Goal: Browse casually: Explore the website without a specific task or goal

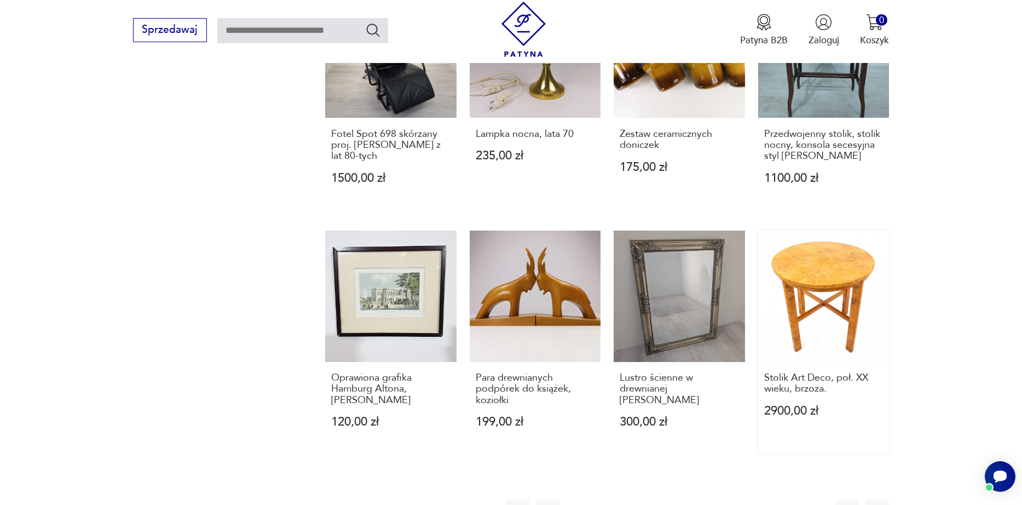
scroll to position [998, 0]
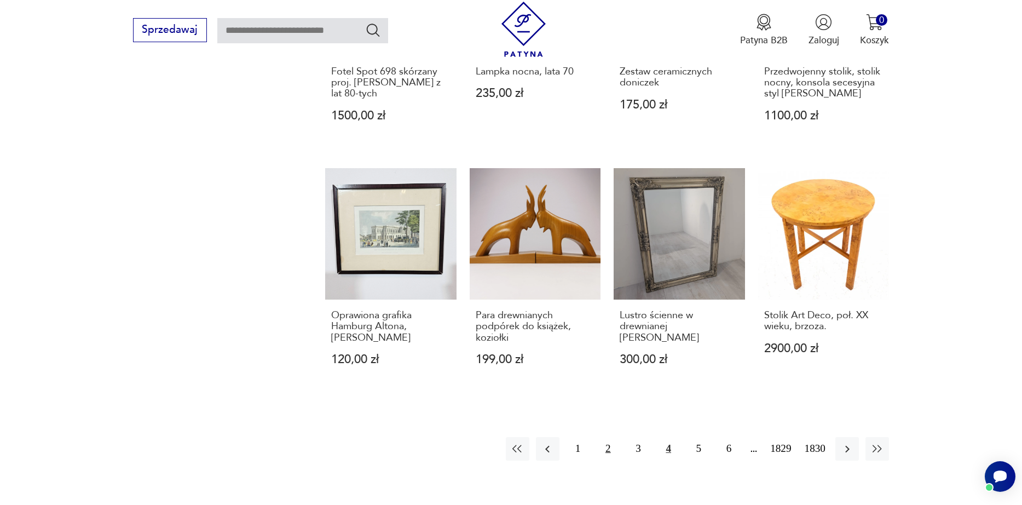
click at [602, 437] on button "2" at bounding box center [608, 449] width 24 height 24
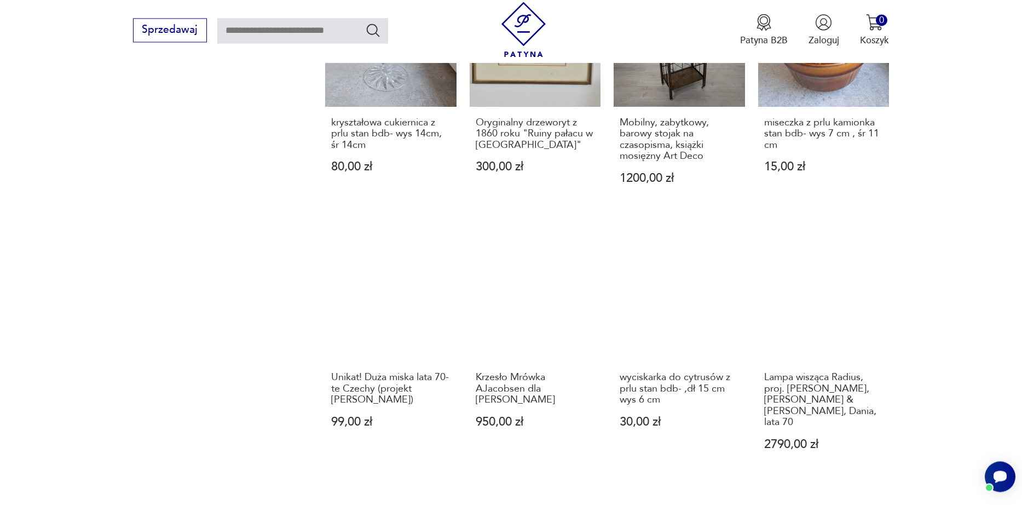
scroll to position [997, 0]
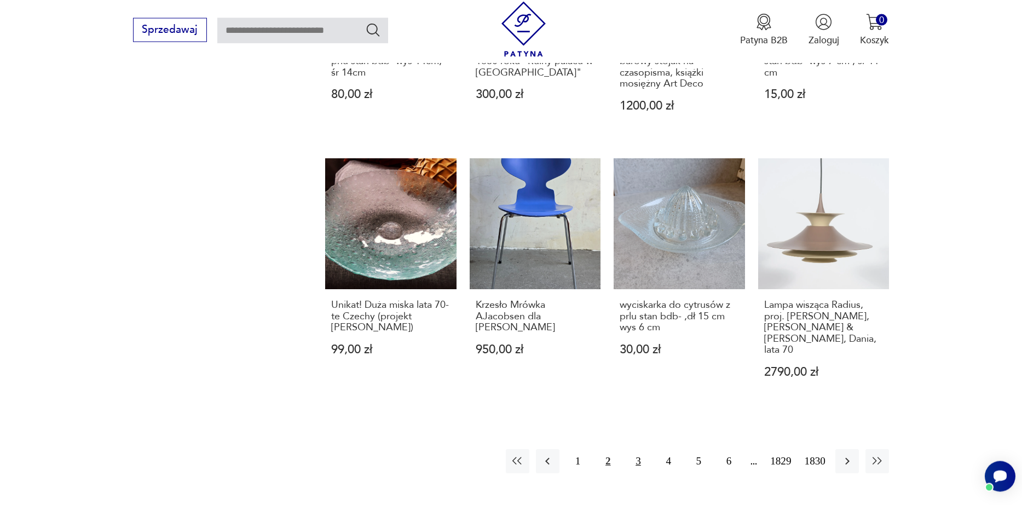
click at [626, 449] on button "3" at bounding box center [638, 461] width 24 height 24
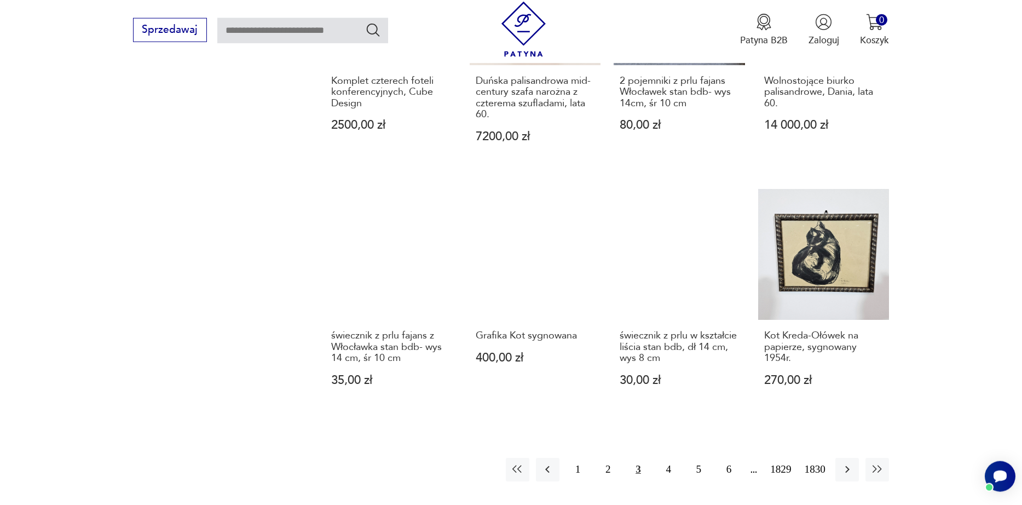
scroll to position [1059, 0]
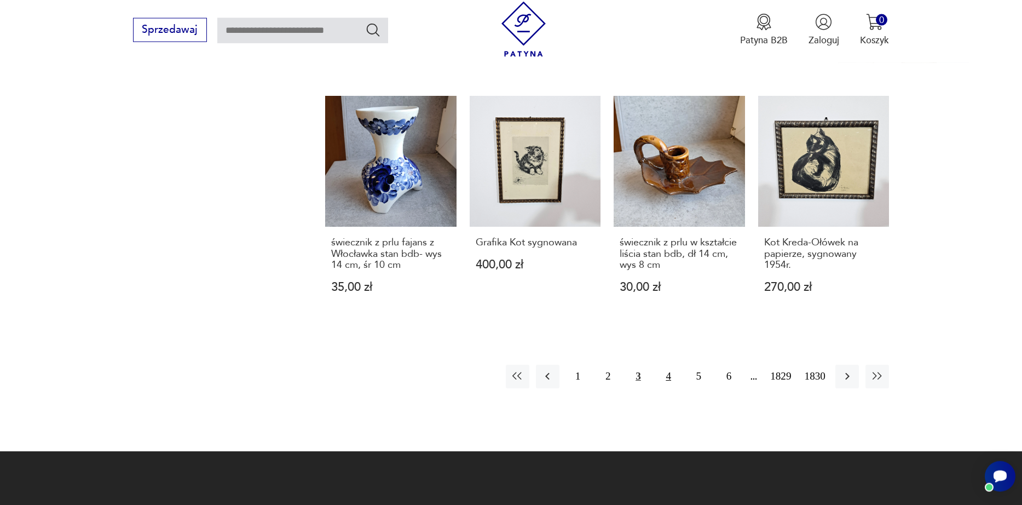
click at [657, 367] on button "4" at bounding box center [669, 376] width 24 height 24
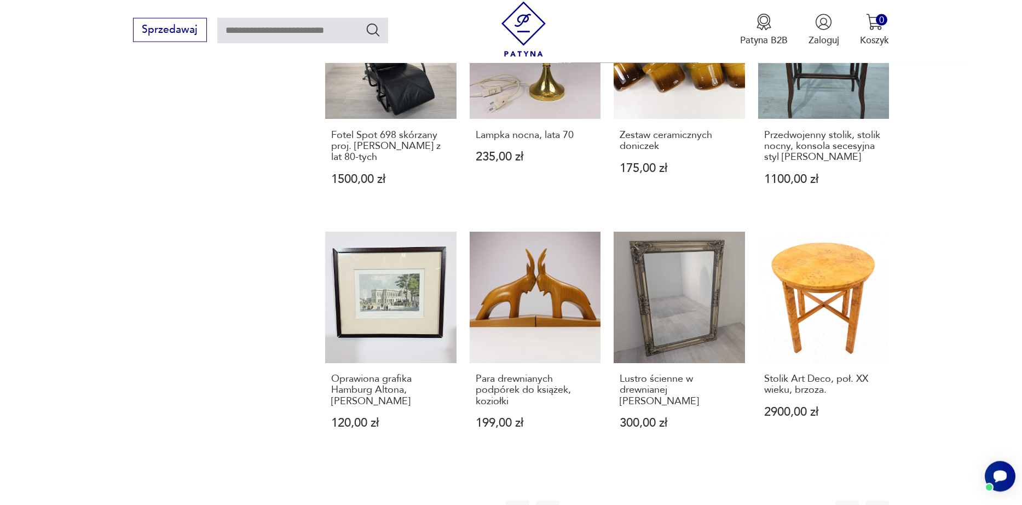
scroll to position [1184, 0]
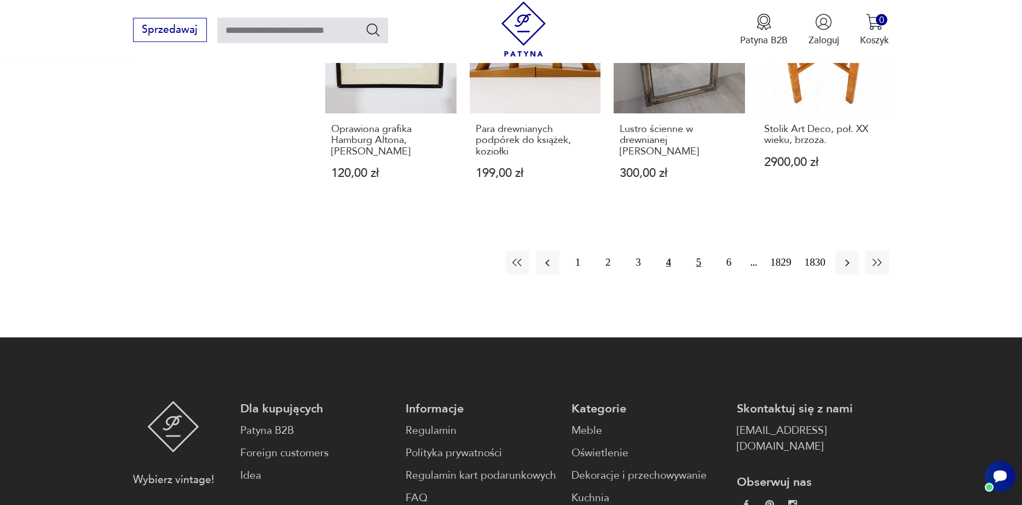
click at [689, 251] on button "5" at bounding box center [699, 263] width 24 height 24
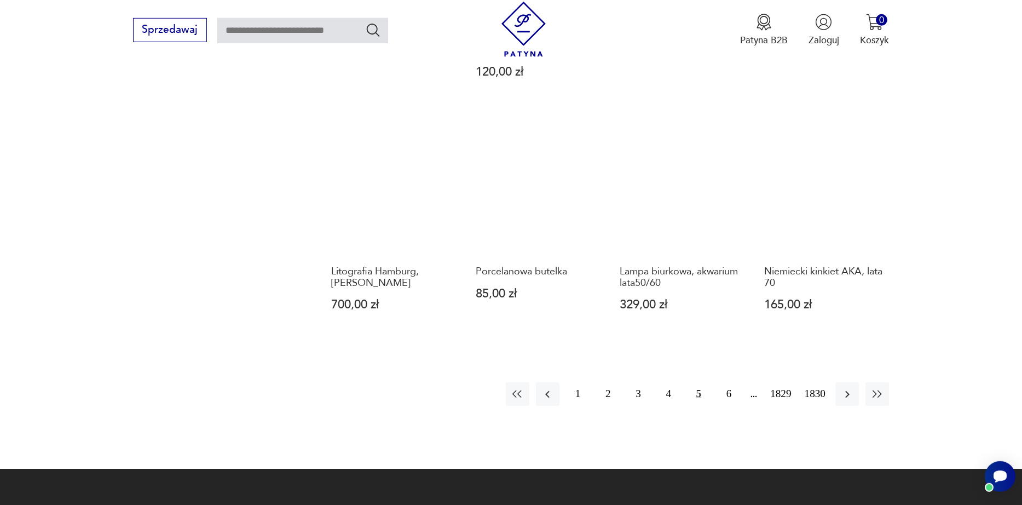
scroll to position [1053, 0]
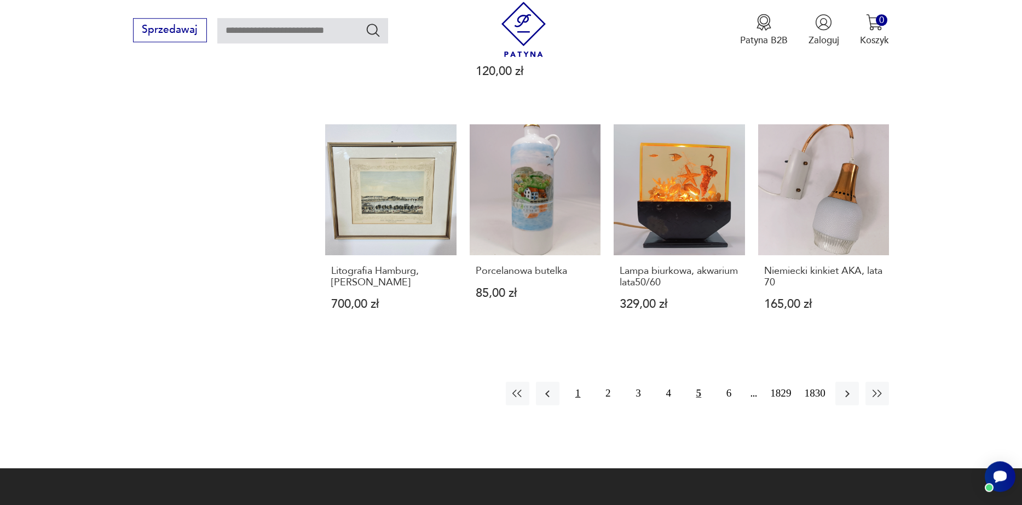
click at [566, 381] on button "1" at bounding box center [578, 393] width 24 height 24
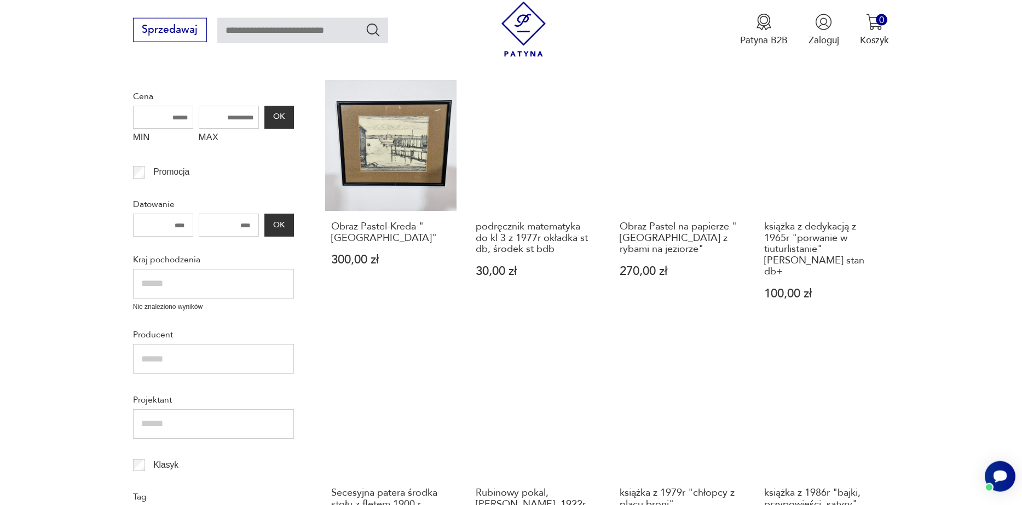
scroll to position [436, 0]
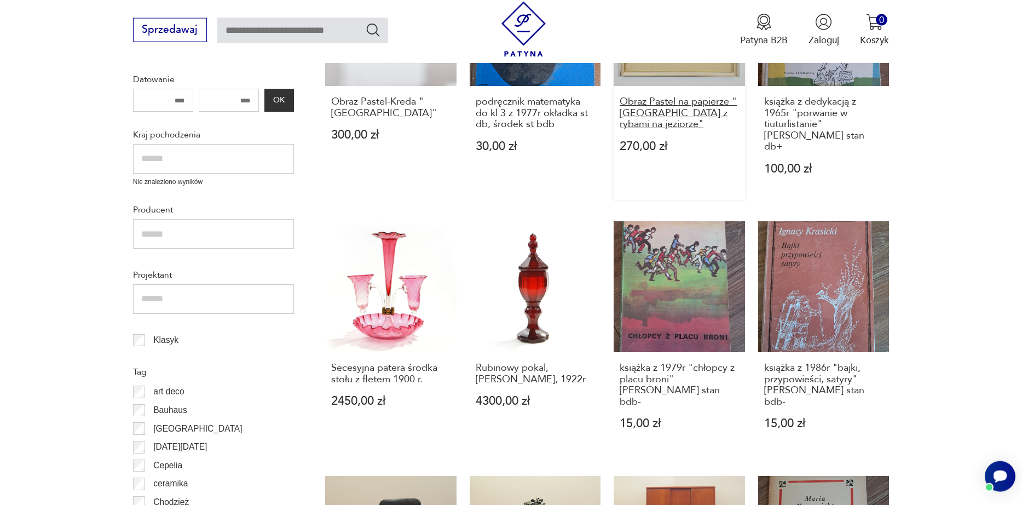
drag, startPoint x: 706, startPoint y: 91, endPoint x: 677, endPoint y: 112, distance: 35.4
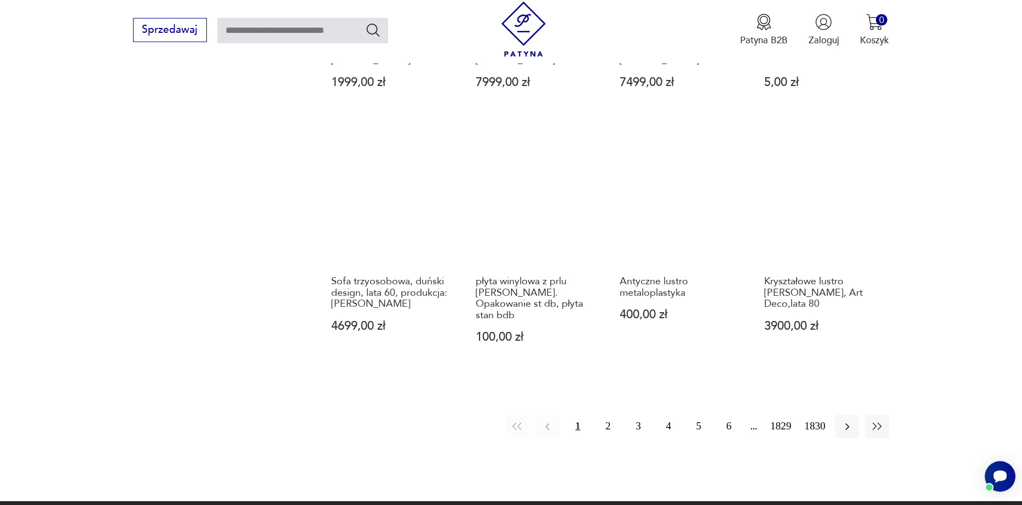
scroll to position [1059, 0]
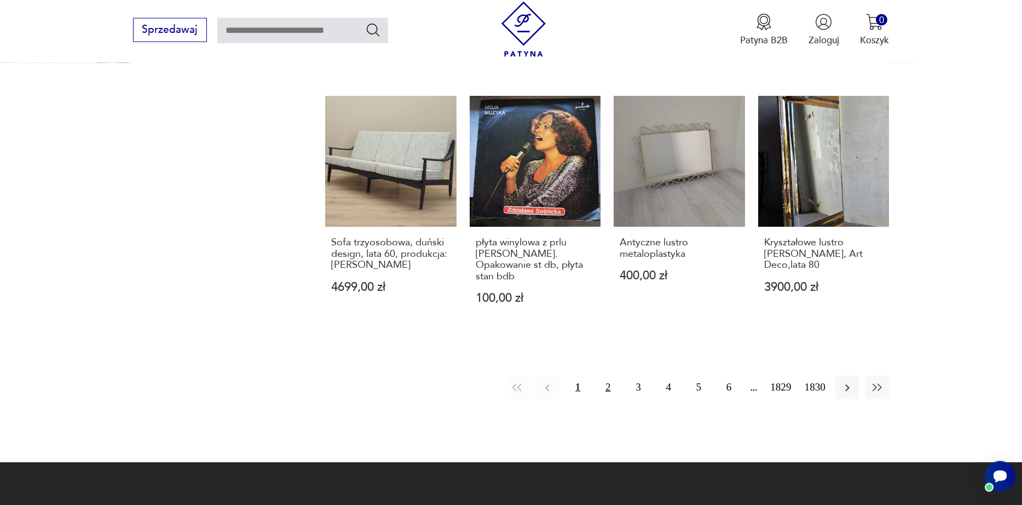
click at [597, 375] on button "2" at bounding box center [608, 387] width 24 height 24
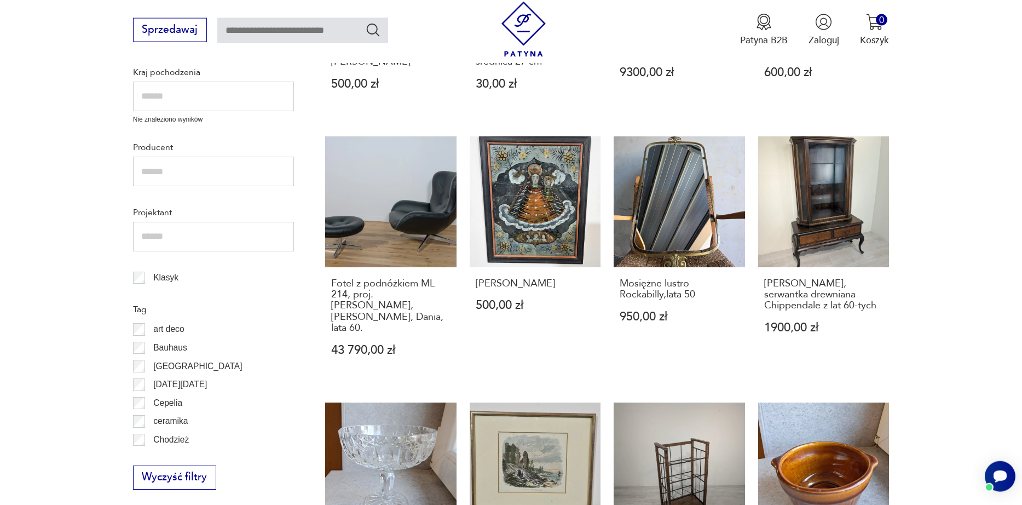
scroll to position [810, 0]
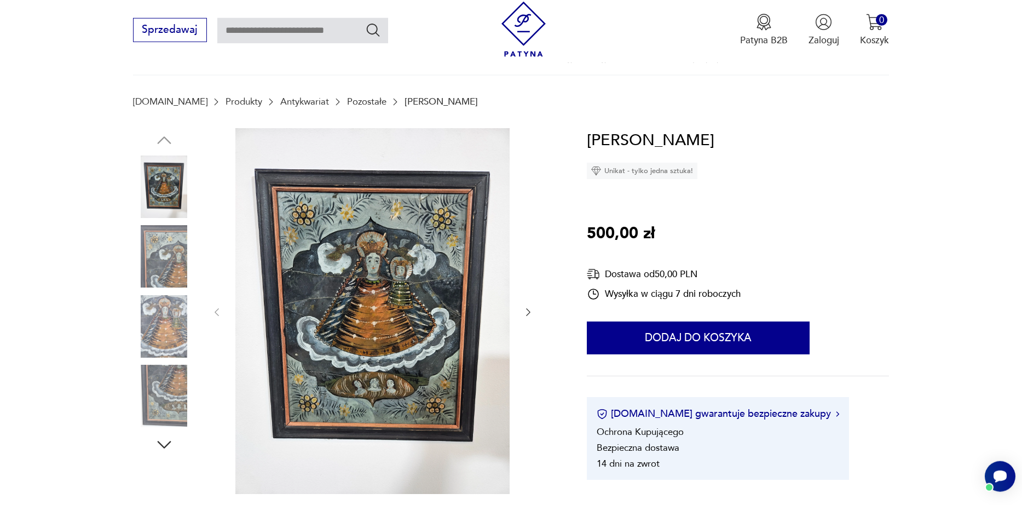
scroll to position [125, 0]
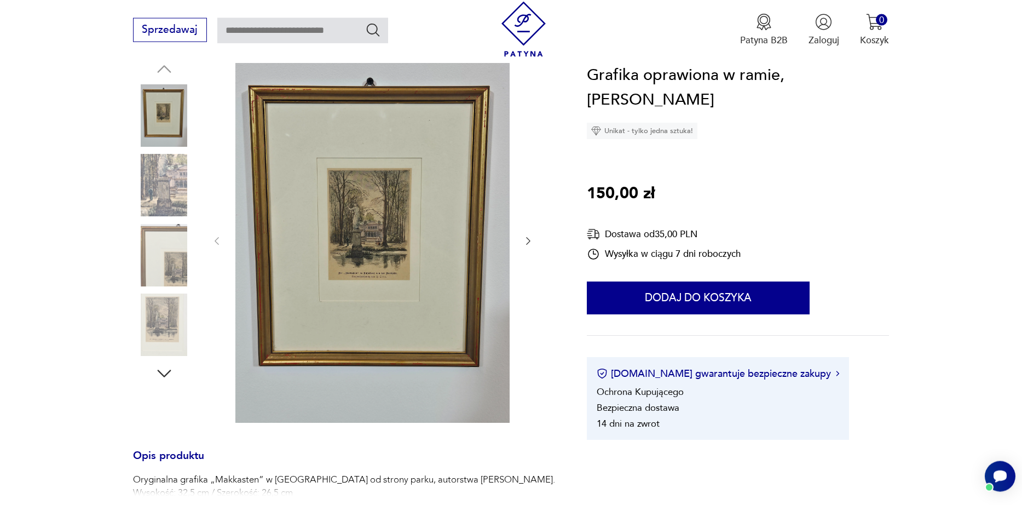
scroll to position [187, 0]
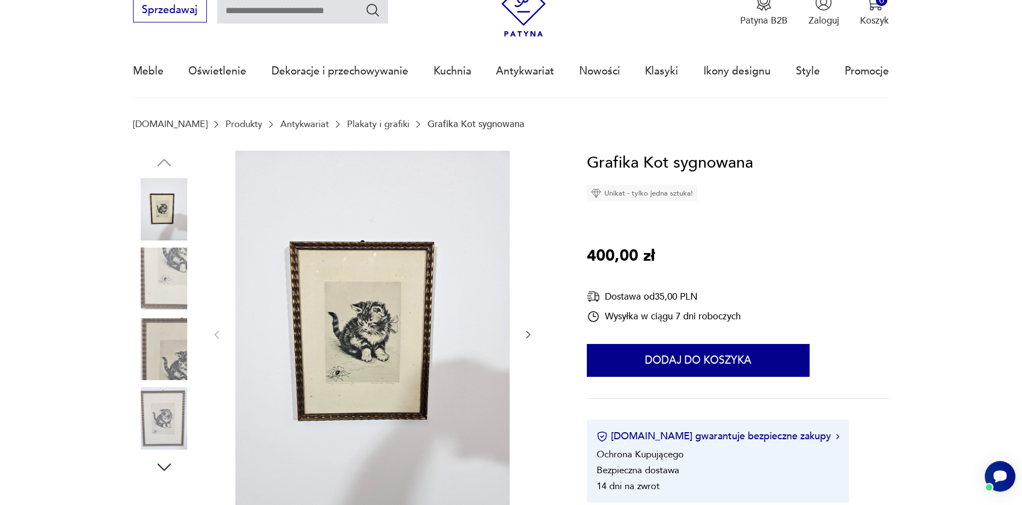
scroll to position [62, 0]
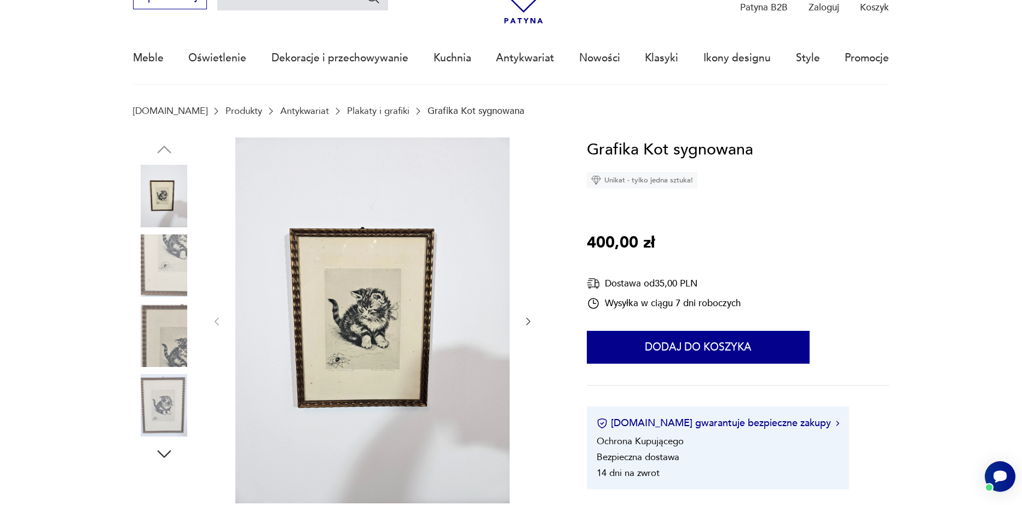
click at [529, 318] on icon "button" at bounding box center [528, 321] width 11 height 11
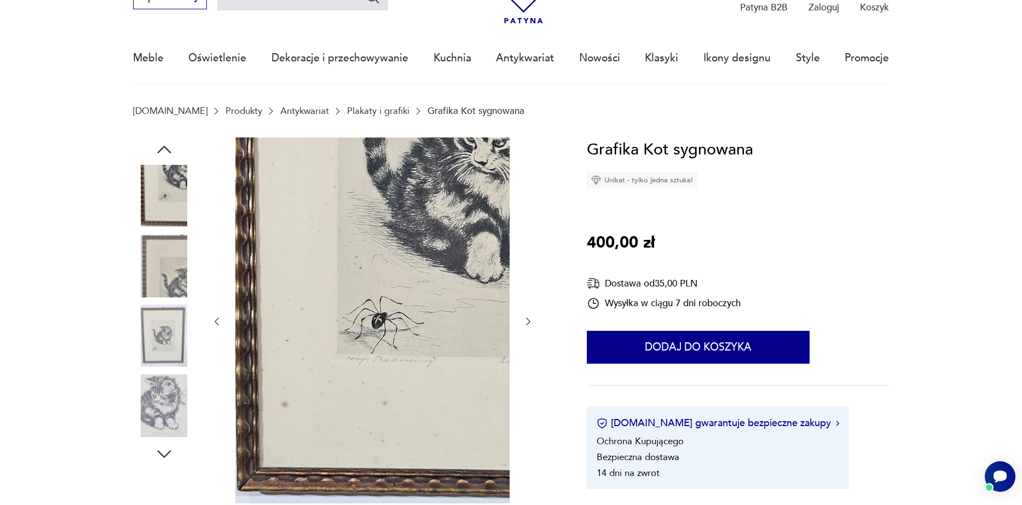
click at [529, 318] on icon "button" at bounding box center [528, 321] width 11 height 11
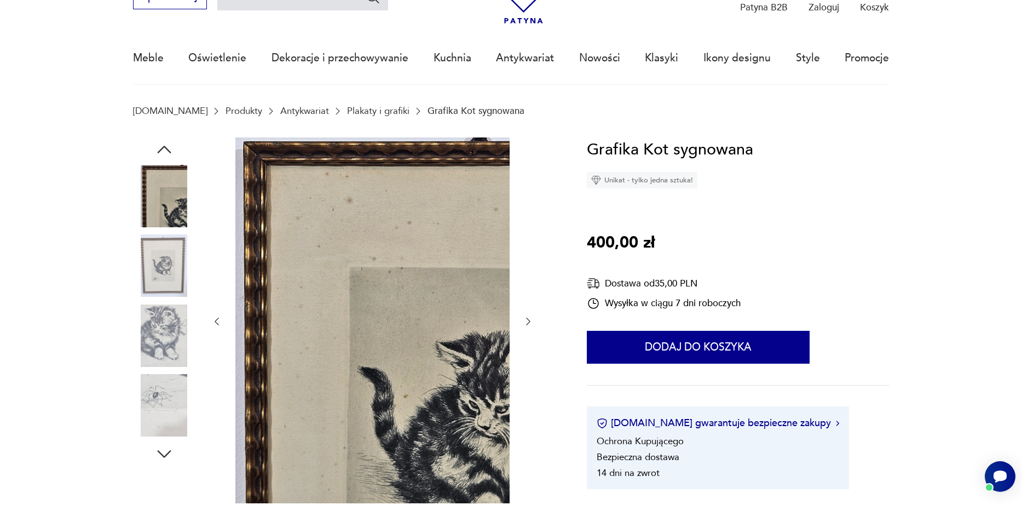
click at [525, 326] on icon "button" at bounding box center [528, 321] width 11 height 11
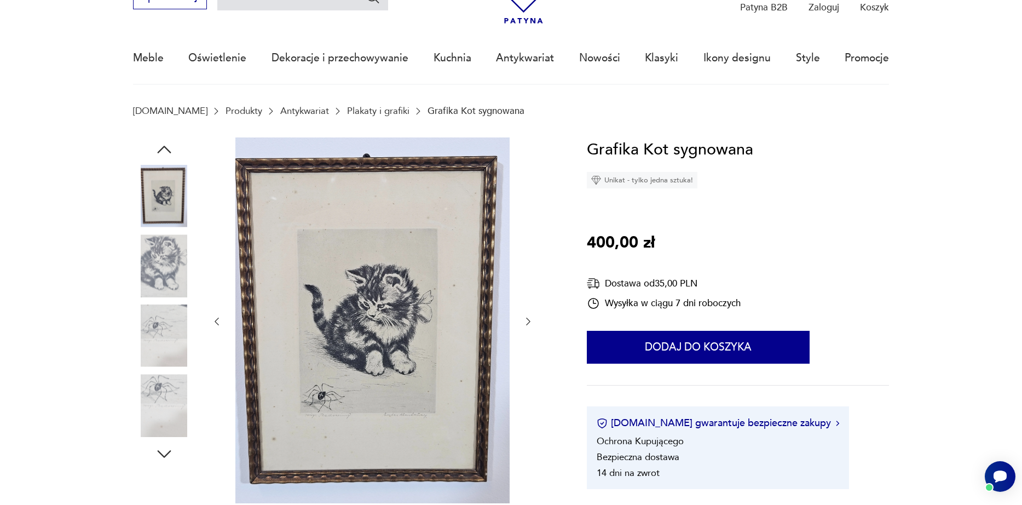
click at [525, 326] on icon "button" at bounding box center [528, 321] width 11 height 11
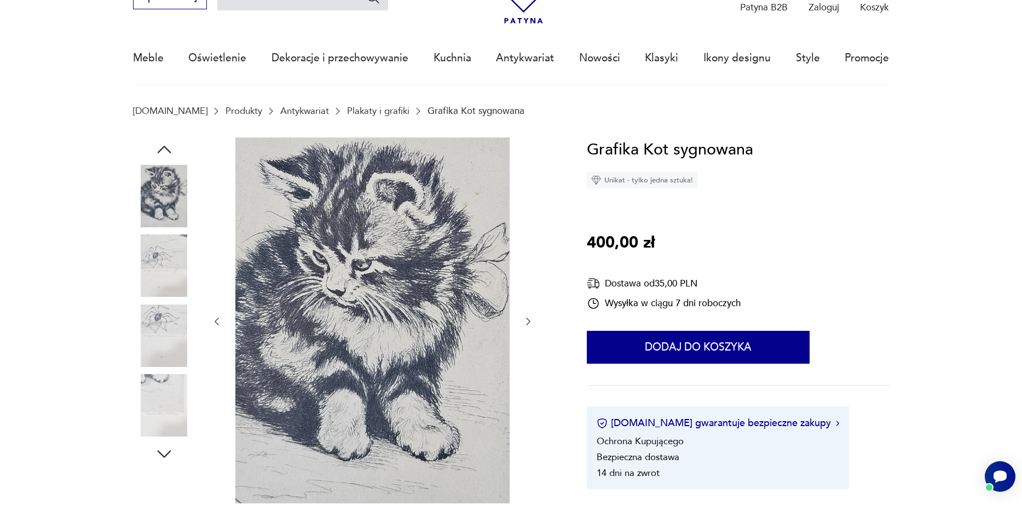
click at [161, 324] on img at bounding box center [164, 335] width 62 height 62
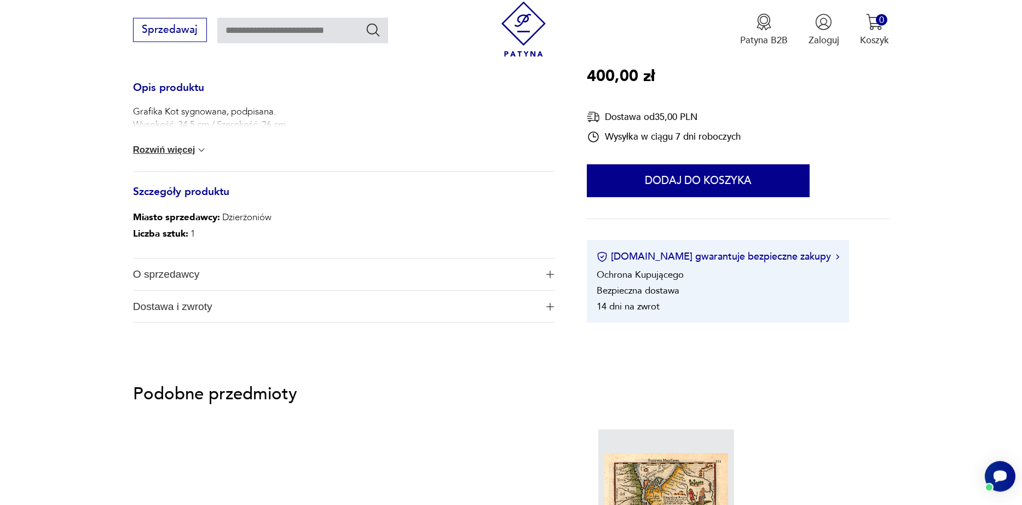
scroll to position [561, 0]
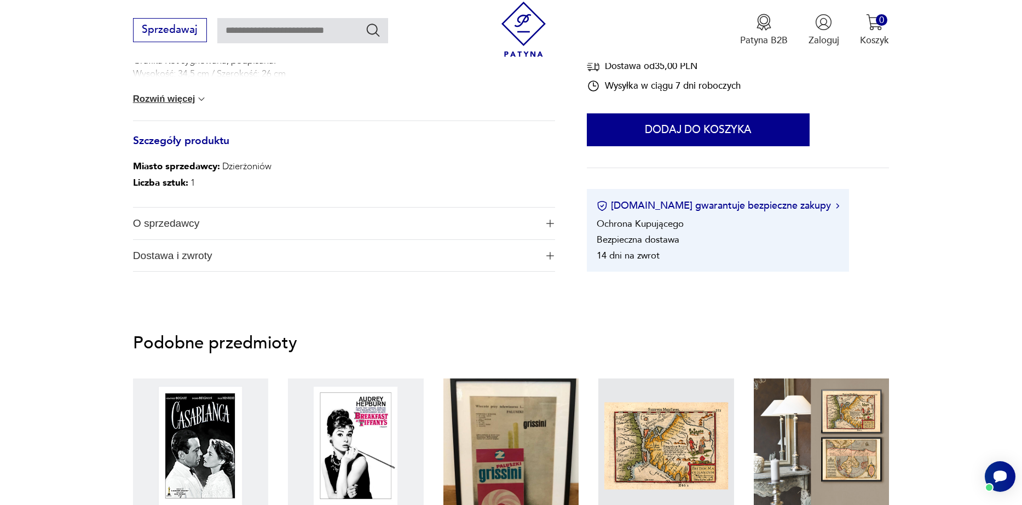
click at [159, 101] on button "Rozwiń więcej" at bounding box center [170, 99] width 74 height 11
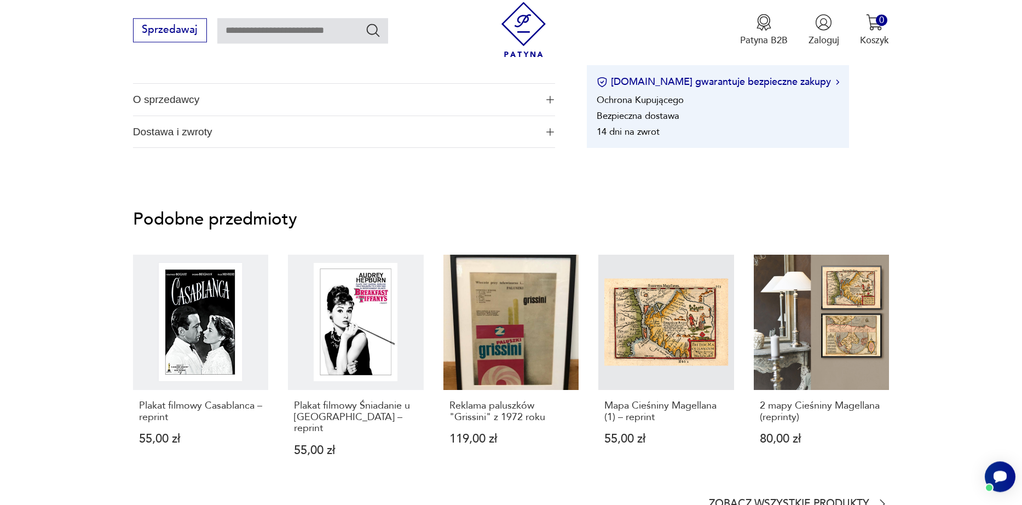
scroll to position [811, 0]
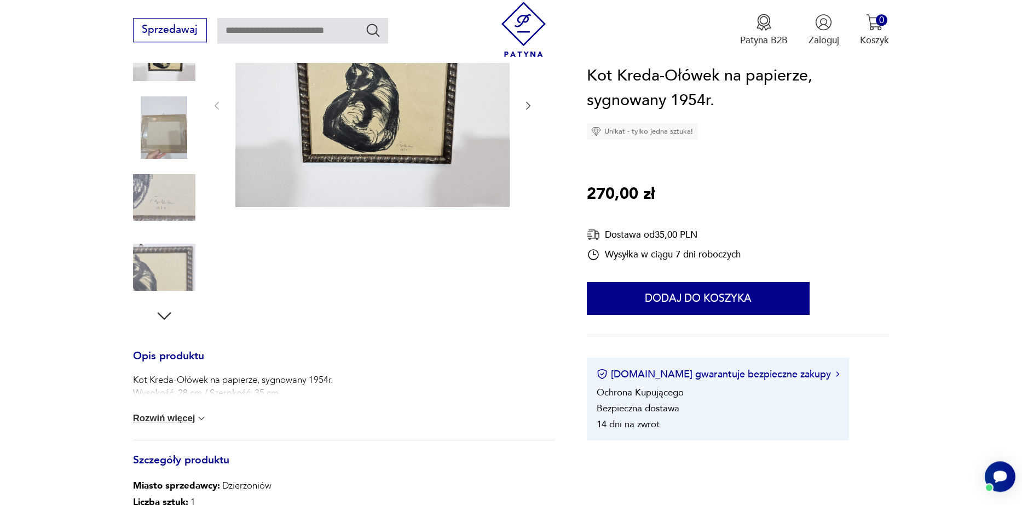
scroll to position [374, 0]
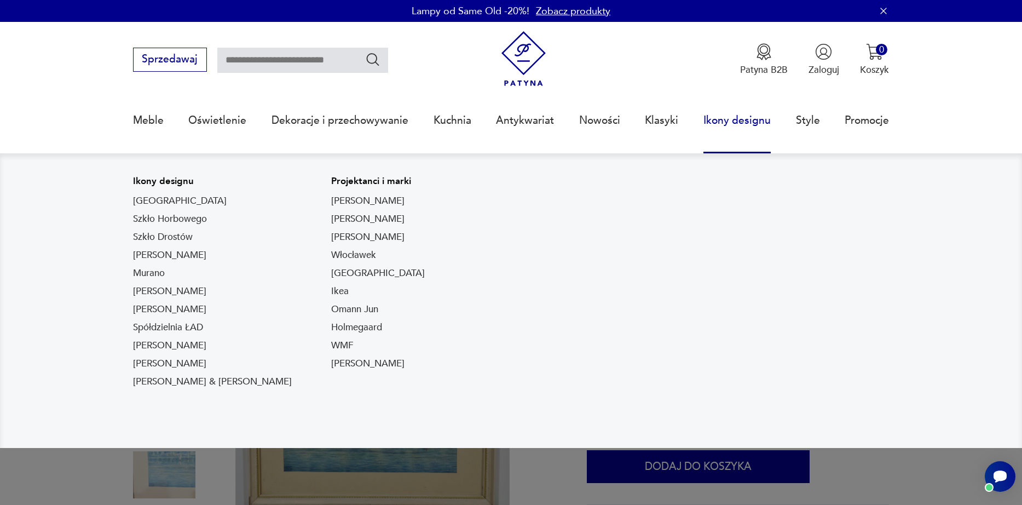
scroll to position [187, 0]
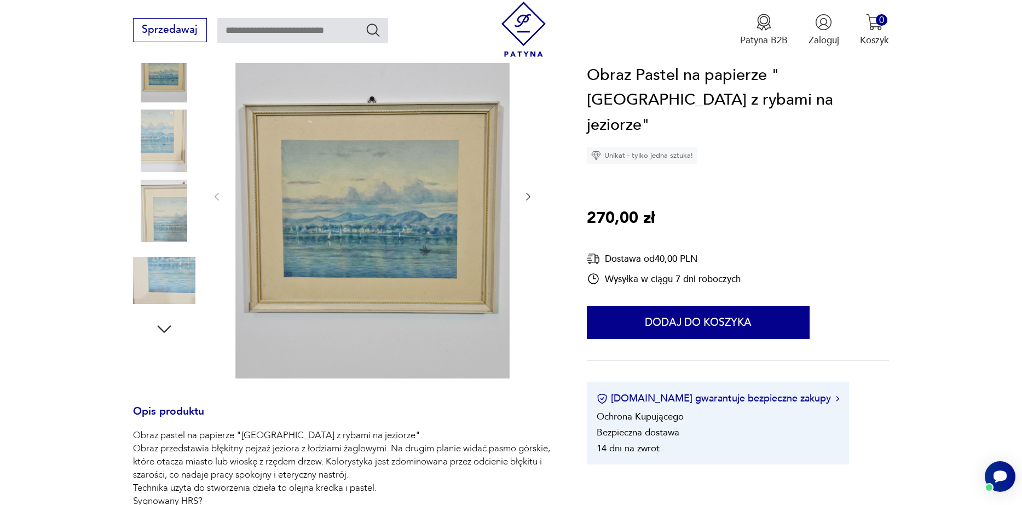
click at [521, 200] on div at bounding box center [372, 197] width 323 height 368
